Goal: Information Seeking & Learning: Understand process/instructions

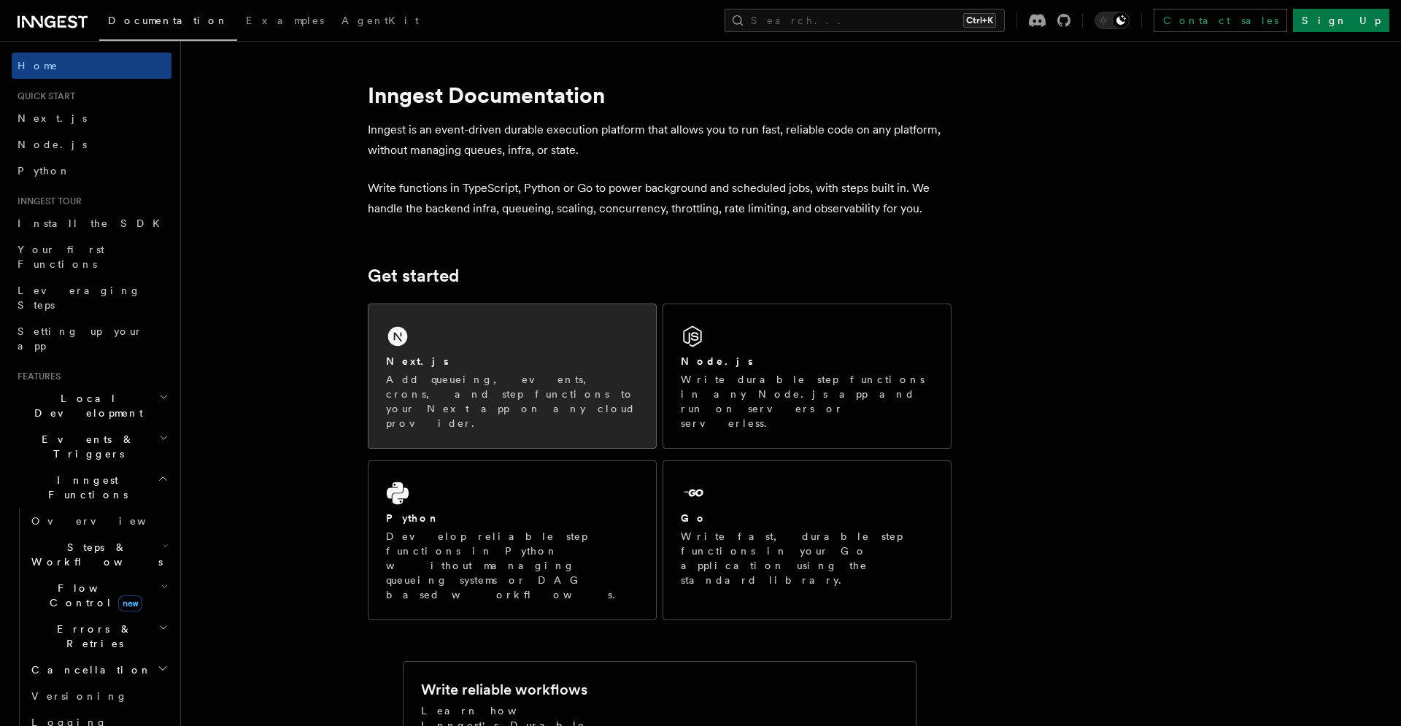
click at [498, 394] on p "Add queueing, events, crons, and step functions to your Next app on any cloud p…" at bounding box center [512, 401] width 252 height 58
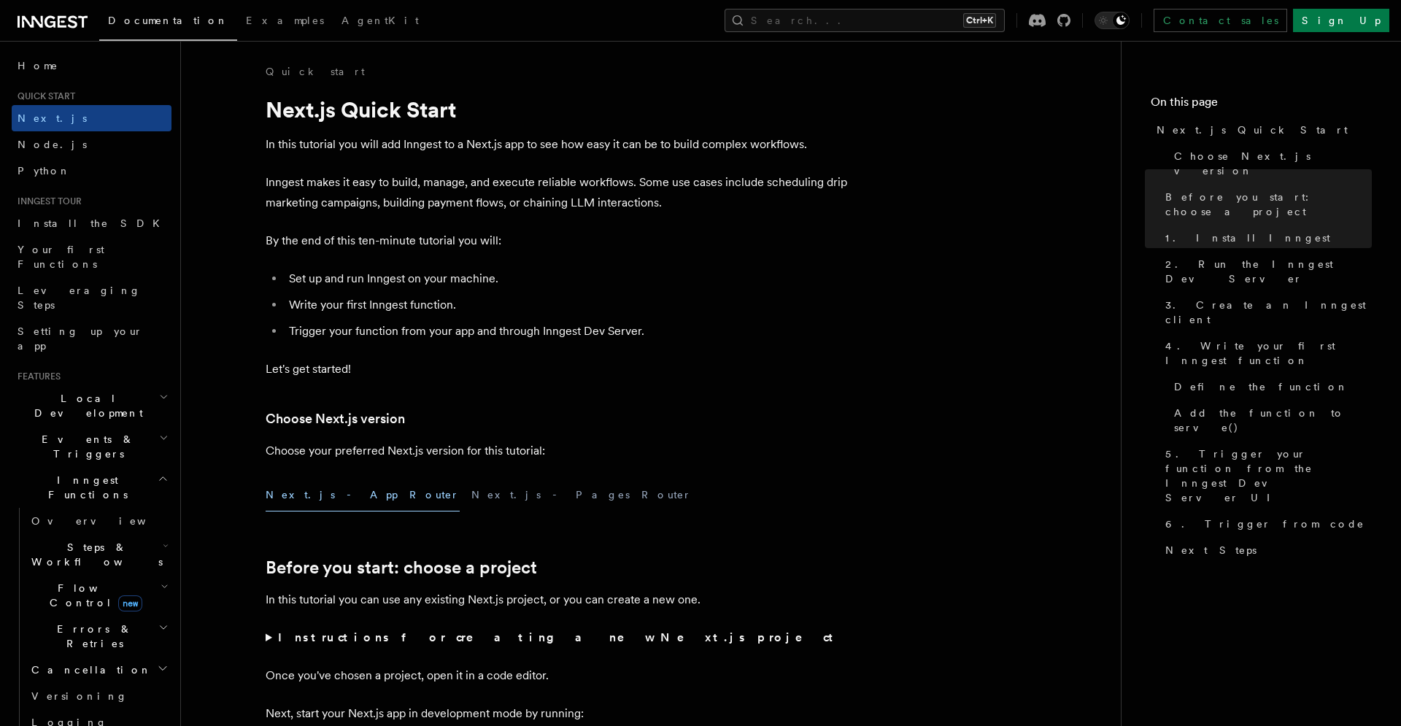
scroll to position [893, 0]
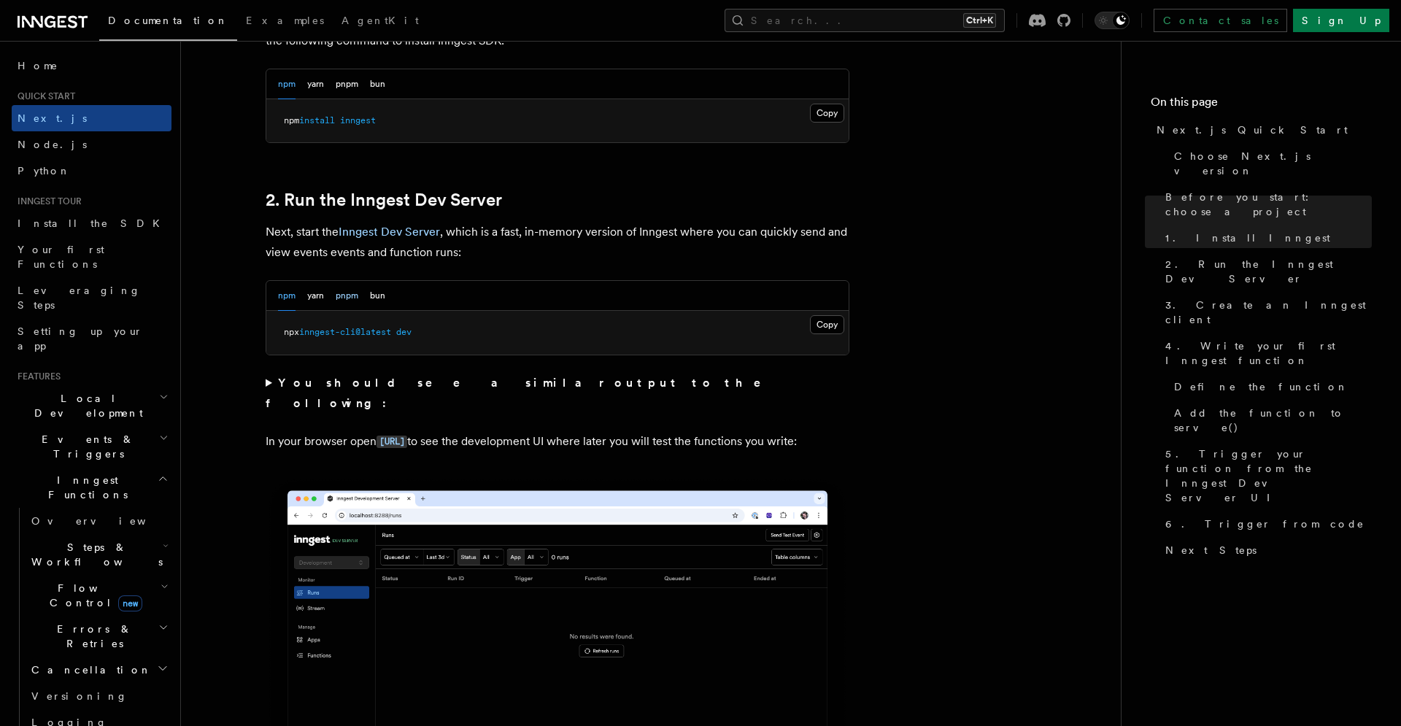
click at [346, 304] on button "pnpm" at bounding box center [347, 296] width 23 height 30
click at [840, 328] on button "Copy Copied" at bounding box center [827, 324] width 34 height 19
